Goal: Task Accomplishment & Management: Manage account settings

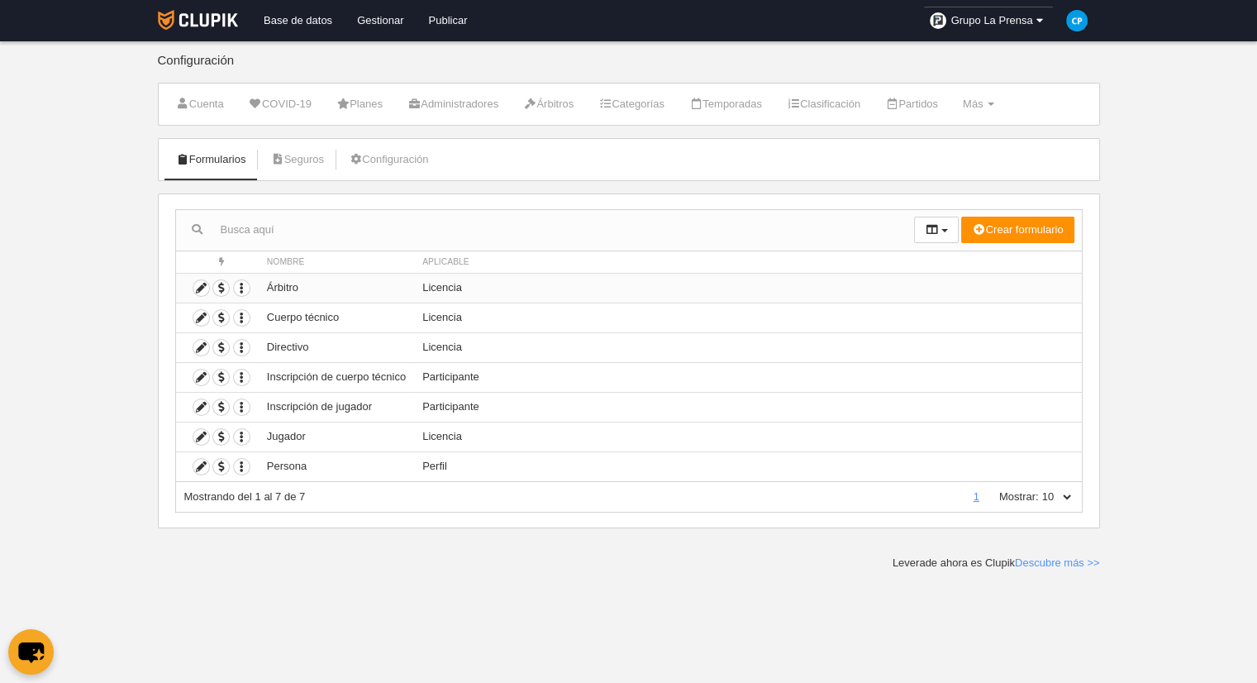
click at [456, 288] on td "Licencia" at bounding box center [747, 288] width 667 height 30
click at [238, 466] on icon "button" at bounding box center [242, 467] width 16 height 16
click at [305, 527] on span "Borrar formulario" at bounding box center [301, 519] width 136 height 26
click at [307, 527] on span "Borrar formulario" at bounding box center [301, 519] width 136 height 26
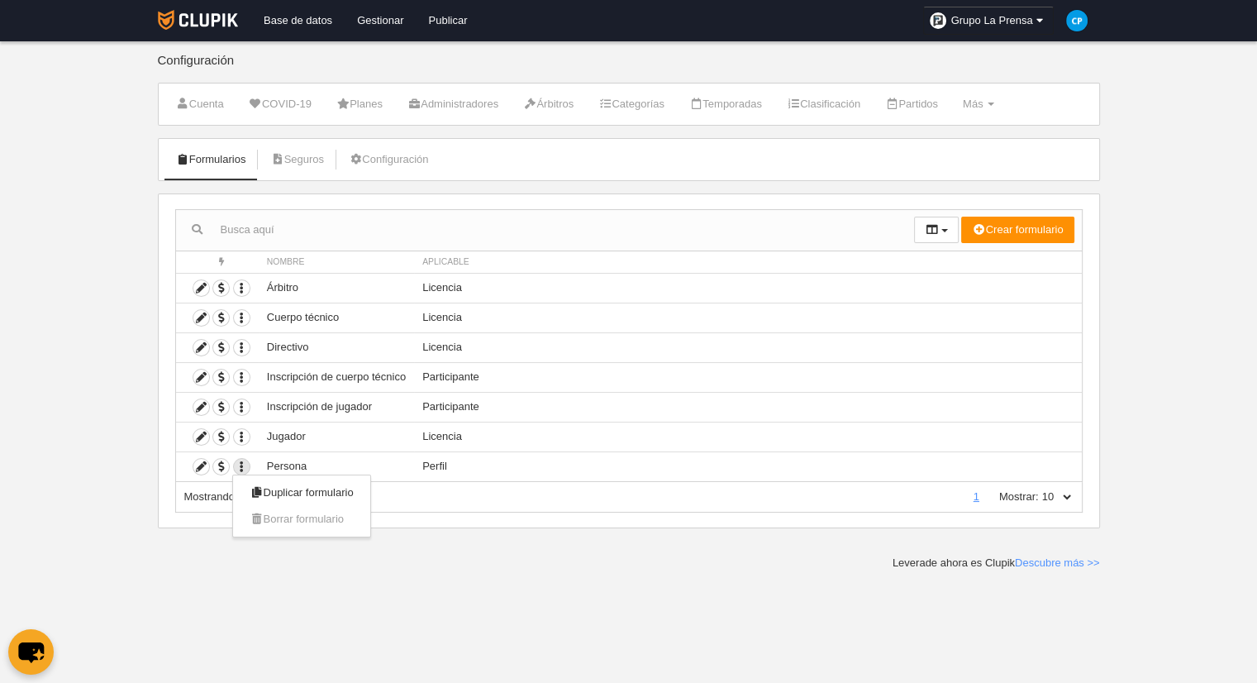
click at [307, 527] on span "Borrar formulario" at bounding box center [301, 519] width 136 height 26
click at [230, 422] on td "Duplicar formulario Borrar formulario" at bounding box center [217, 437] width 83 height 30
click at [238, 431] on icon "button" at bounding box center [242, 437] width 16 height 16
click at [284, 503] on ul "Duplicar formulario Borrar formulario" at bounding box center [301, 476] width 138 height 63
click at [286, 503] on div "Mostrando del 1 al 7 de 7 1 Mostrar: 10 25 50 100 500" at bounding box center [629, 497] width 908 height 31
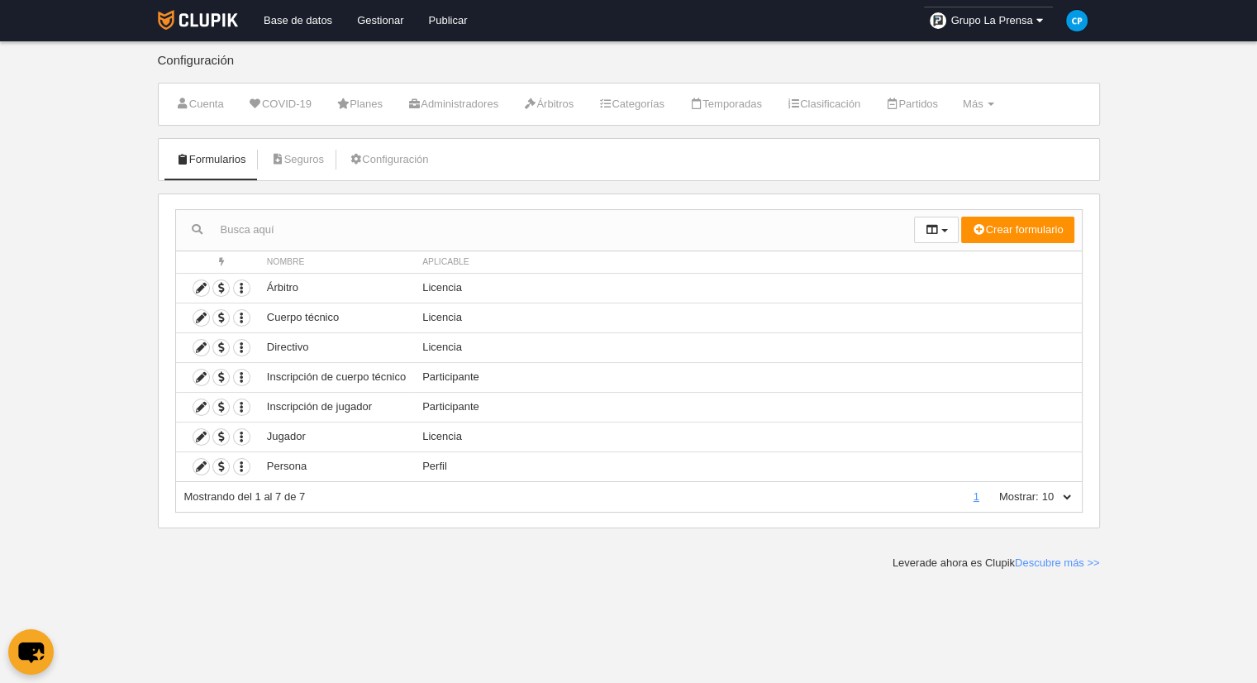
click at [304, 498] on div "Mostrando del 1 al 7 de 7" at bounding box center [573, 496] width 778 height 15
click at [241, 404] on icon "button" at bounding box center [242, 407] width 16 height 16
click at [281, 459] on span "Borrar formulario" at bounding box center [297, 459] width 94 height 12
click at [466, 467] on td "Perfil" at bounding box center [747, 466] width 667 height 30
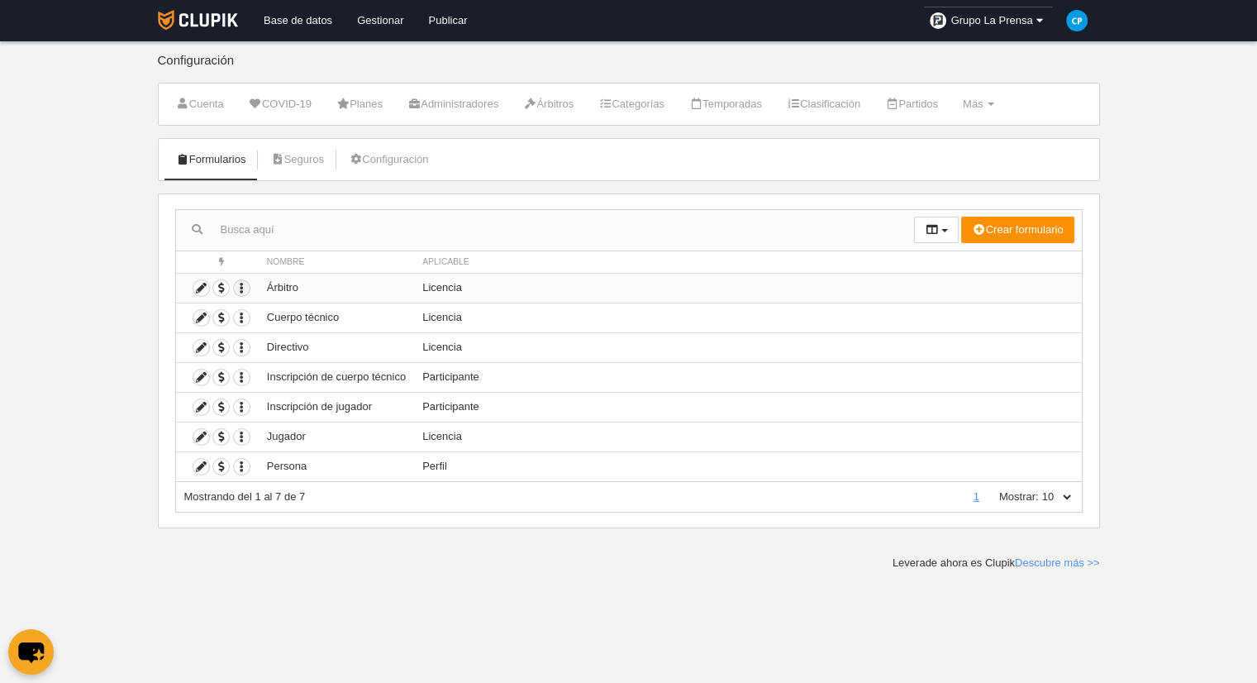
click at [239, 282] on icon "button" at bounding box center [242, 288] width 16 height 16
click at [433, 344] on td "Licencia" at bounding box center [747, 347] width 667 height 30
click at [240, 312] on icon "button" at bounding box center [242, 318] width 16 height 16
click at [542, 364] on td "Participante" at bounding box center [747, 377] width 667 height 30
click at [252, 348] on td "Duplicar formulario Borrar formulario" at bounding box center [217, 347] width 83 height 30
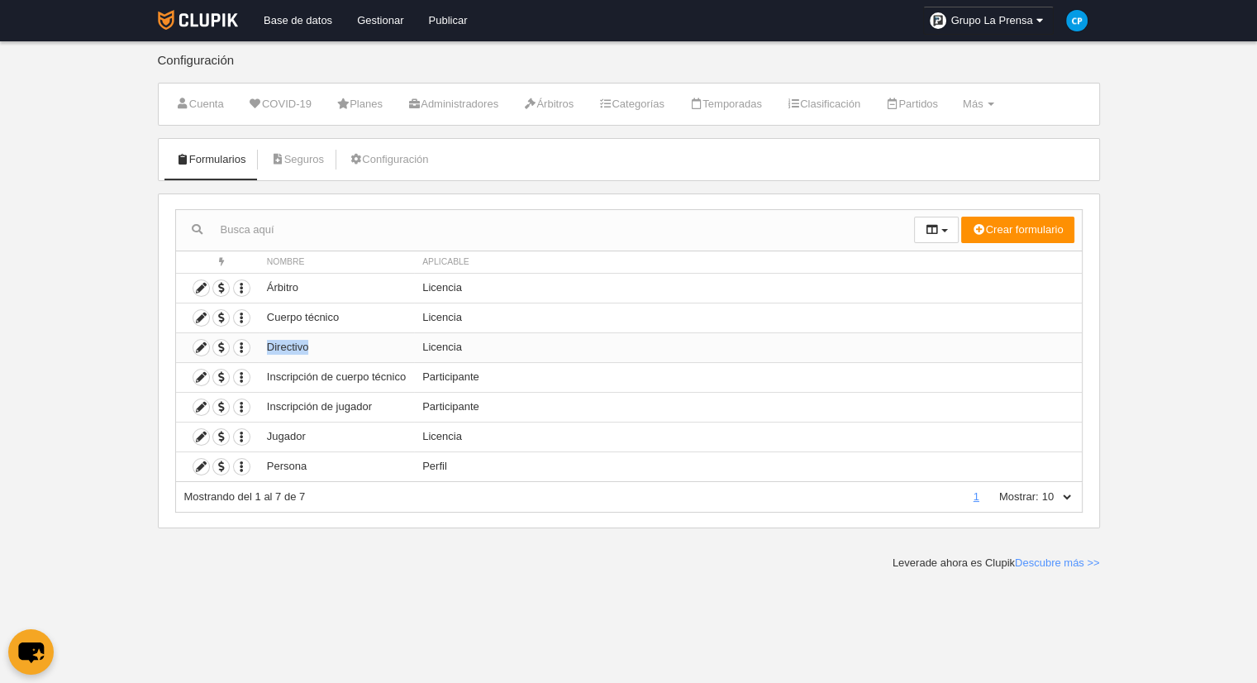
click at [251, 348] on td "Duplicar formulario Borrar formulario" at bounding box center [217, 347] width 83 height 30
click at [246, 347] on icon "button" at bounding box center [242, 348] width 16 height 16
click at [549, 404] on td "Participante" at bounding box center [747, 407] width 667 height 30
click at [217, 26] on img at bounding box center [198, 20] width 80 height 20
